Goal: Task Accomplishment & Management: Use online tool/utility

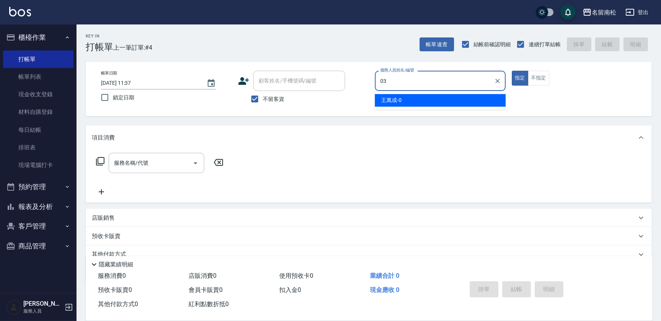
type input "張蕎驛-03"
type button "true"
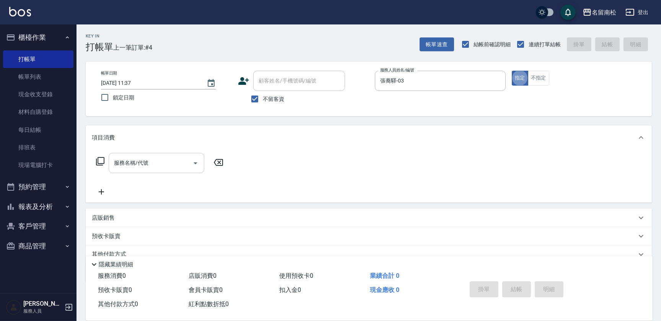
click at [128, 159] on div "服務名稱/代號 服務名稱/代號" at bounding box center [157, 163] width 96 height 20
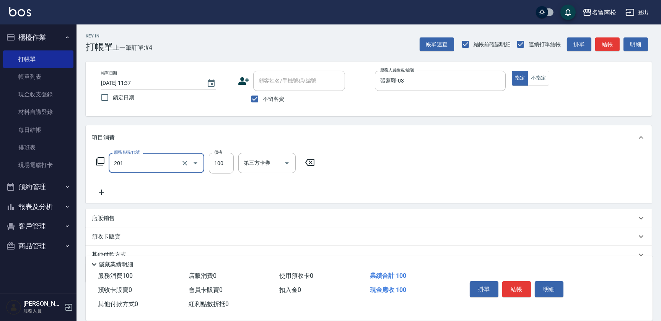
type input "洗髮[100](201)"
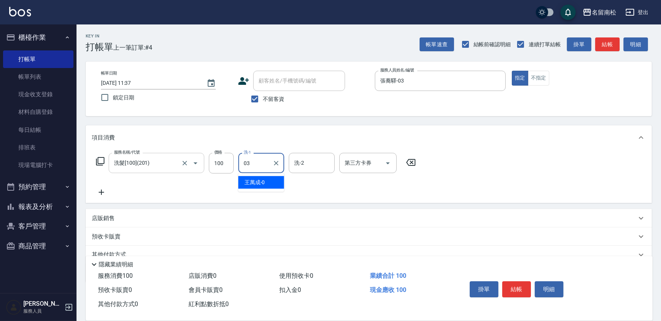
type input "張蕎驛-03"
click at [101, 195] on icon at bounding box center [101, 192] width 19 height 9
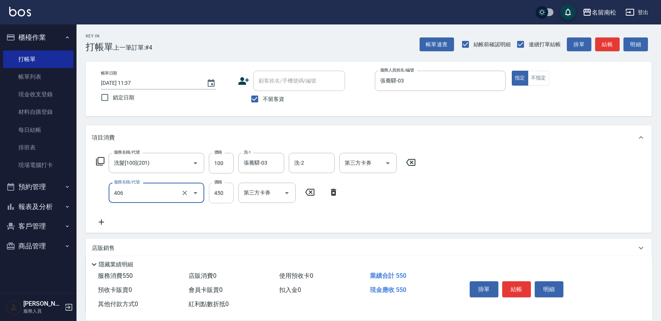
type input "剪髮(450)(406)"
click at [226, 196] on input "450" at bounding box center [221, 193] width 25 height 21
type input "480"
click at [522, 284] on button "結帳" at bounding box center [516, 290] width 29 height 16
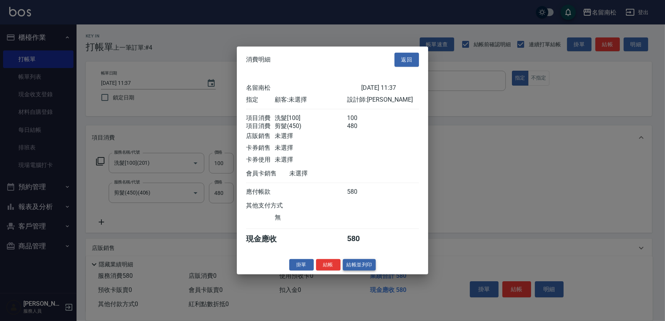
click at [360, 267] on button "結帳並列印" at bounding box center [359, 265] width 33 height 12
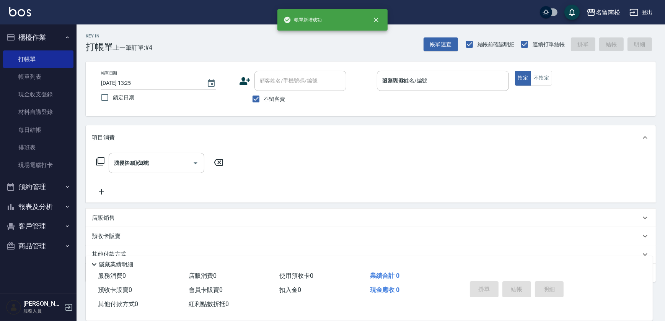
type input "[DATE] 13:25"
